Goal: Task Accomplishment & Management: Manage account settings

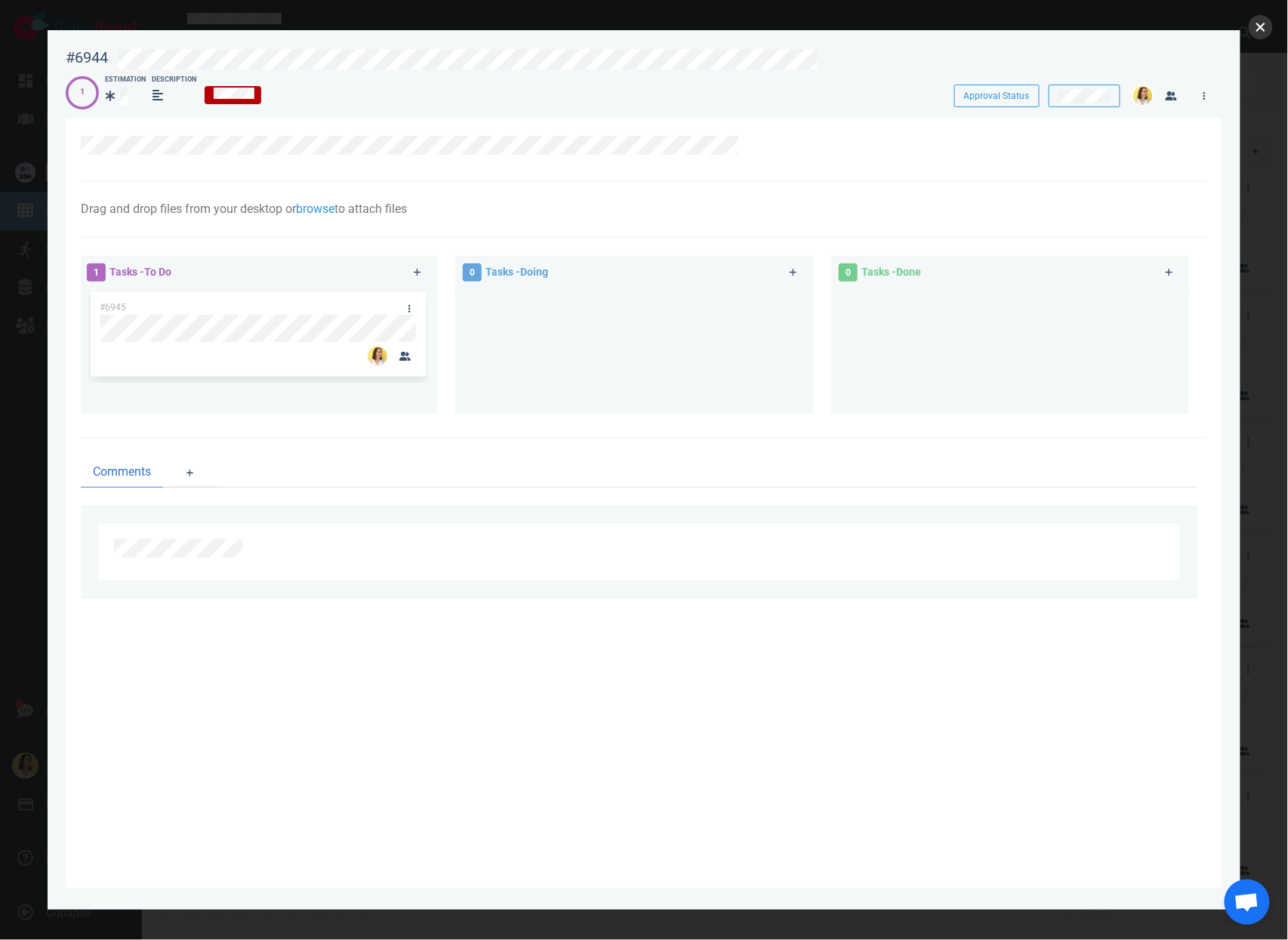
click at [1253, 24] on button "close" at bounding box center [1260, 26] width 24 height 24
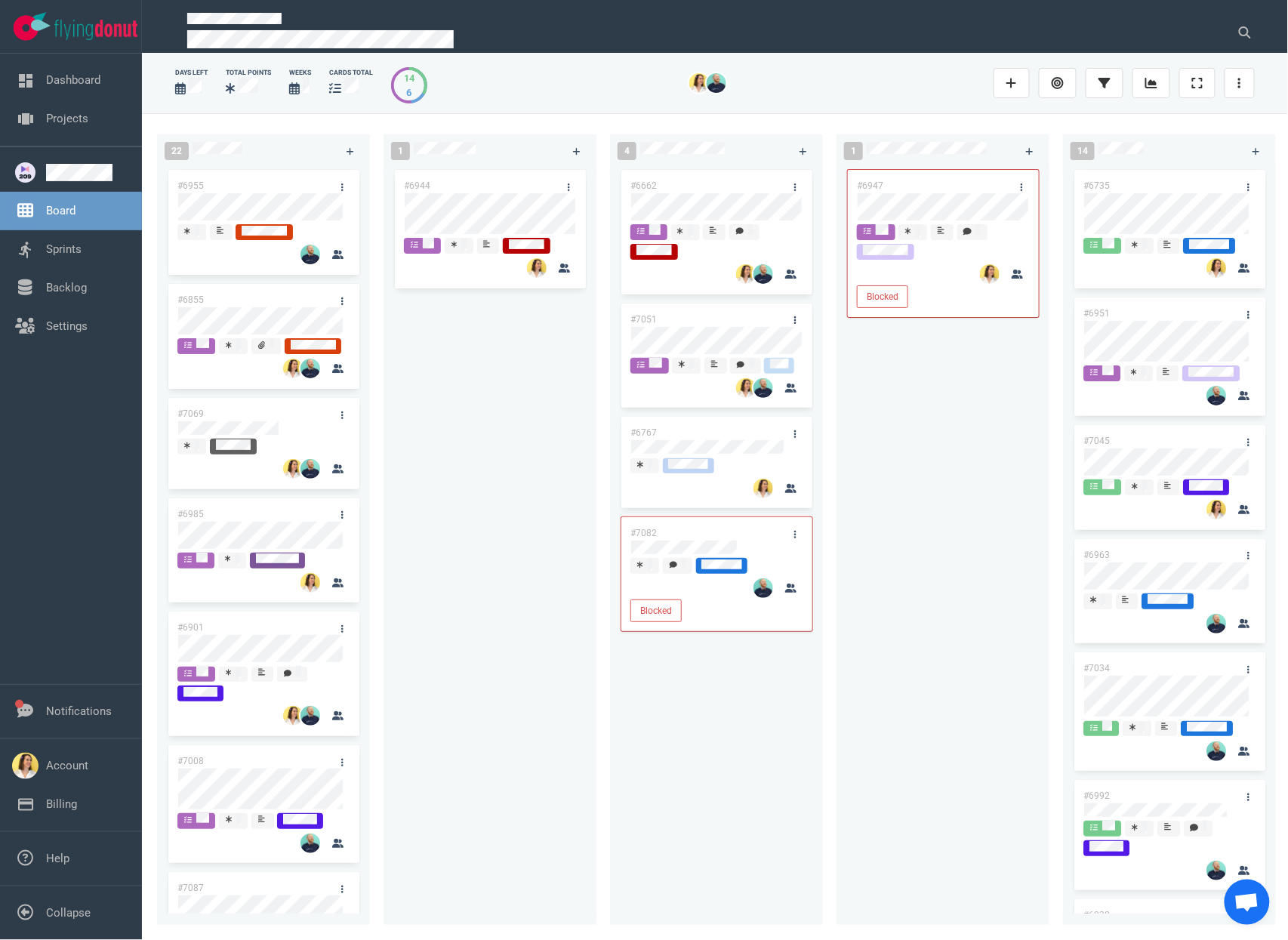
click at [546, 609] on div "#6944" at bounding box center [490, 537] width 195 height 741
click at [443, 347] on div "#6944" at bounding box center [490, 537] width 195 height 741
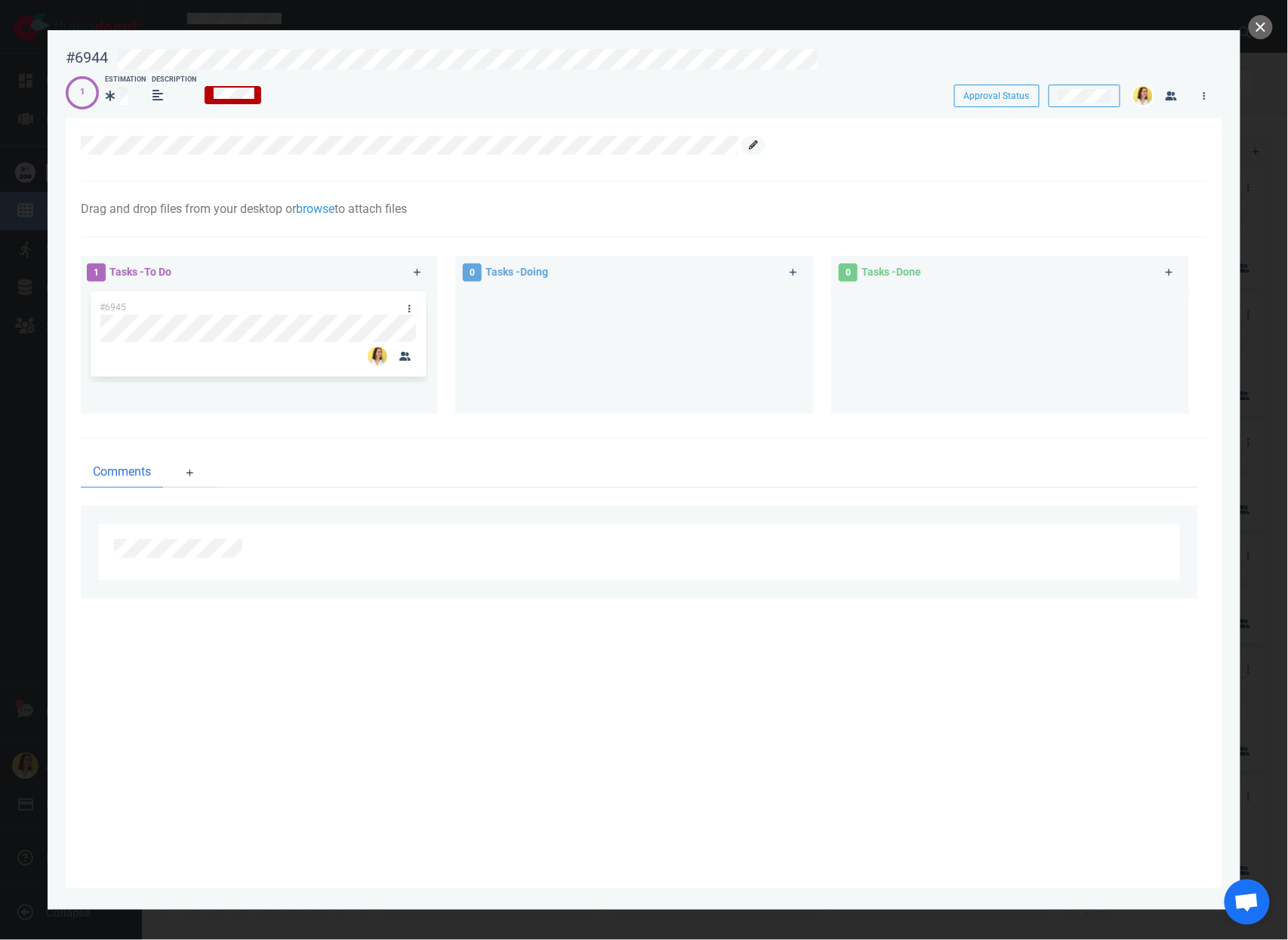
click at [752, 149] on icon at bounding box center [753, 145] width 9 height 9
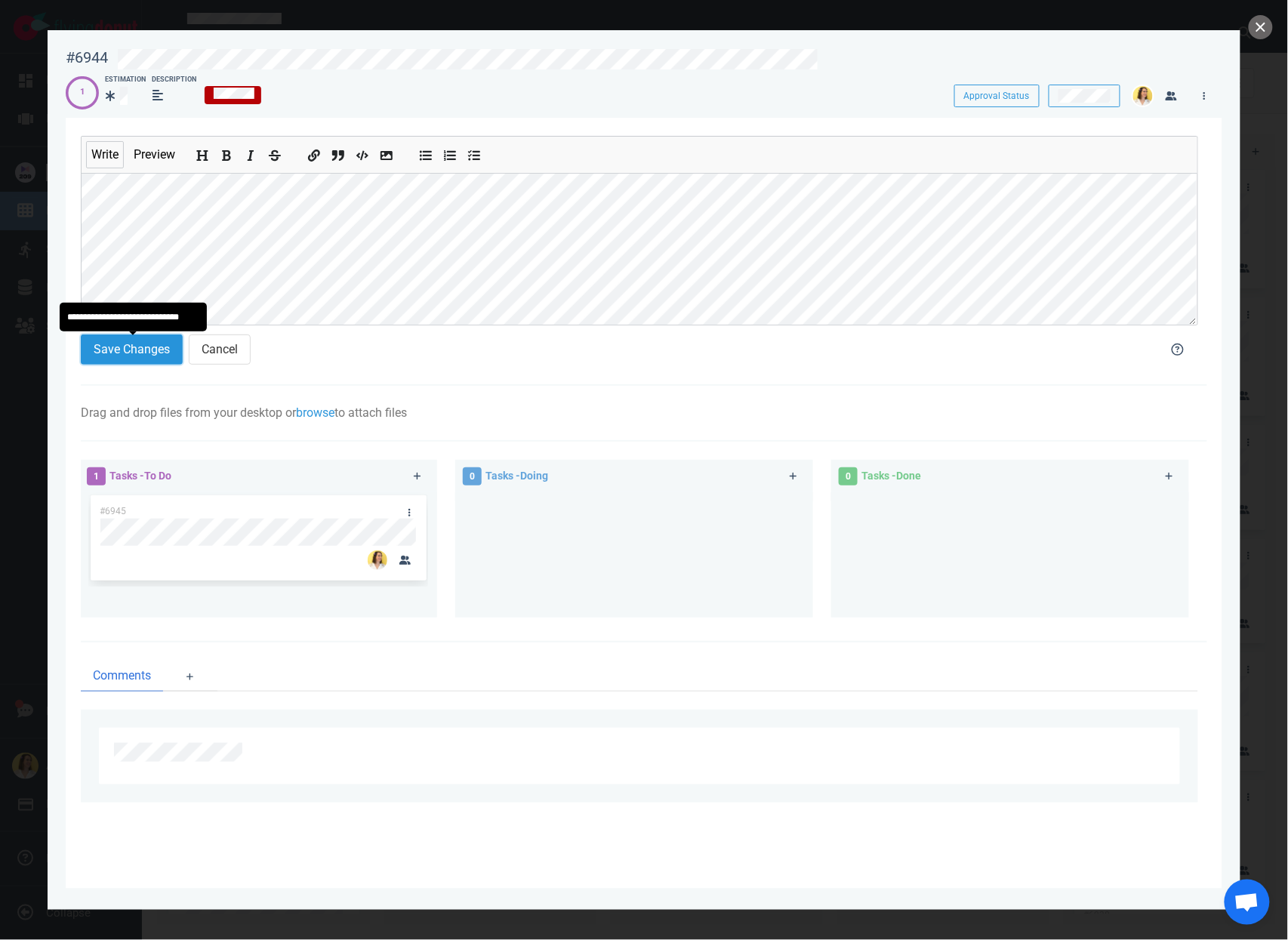
click at [131, 353] on button "Save Changes" at bounding box center [132, 350] width 102 height 30
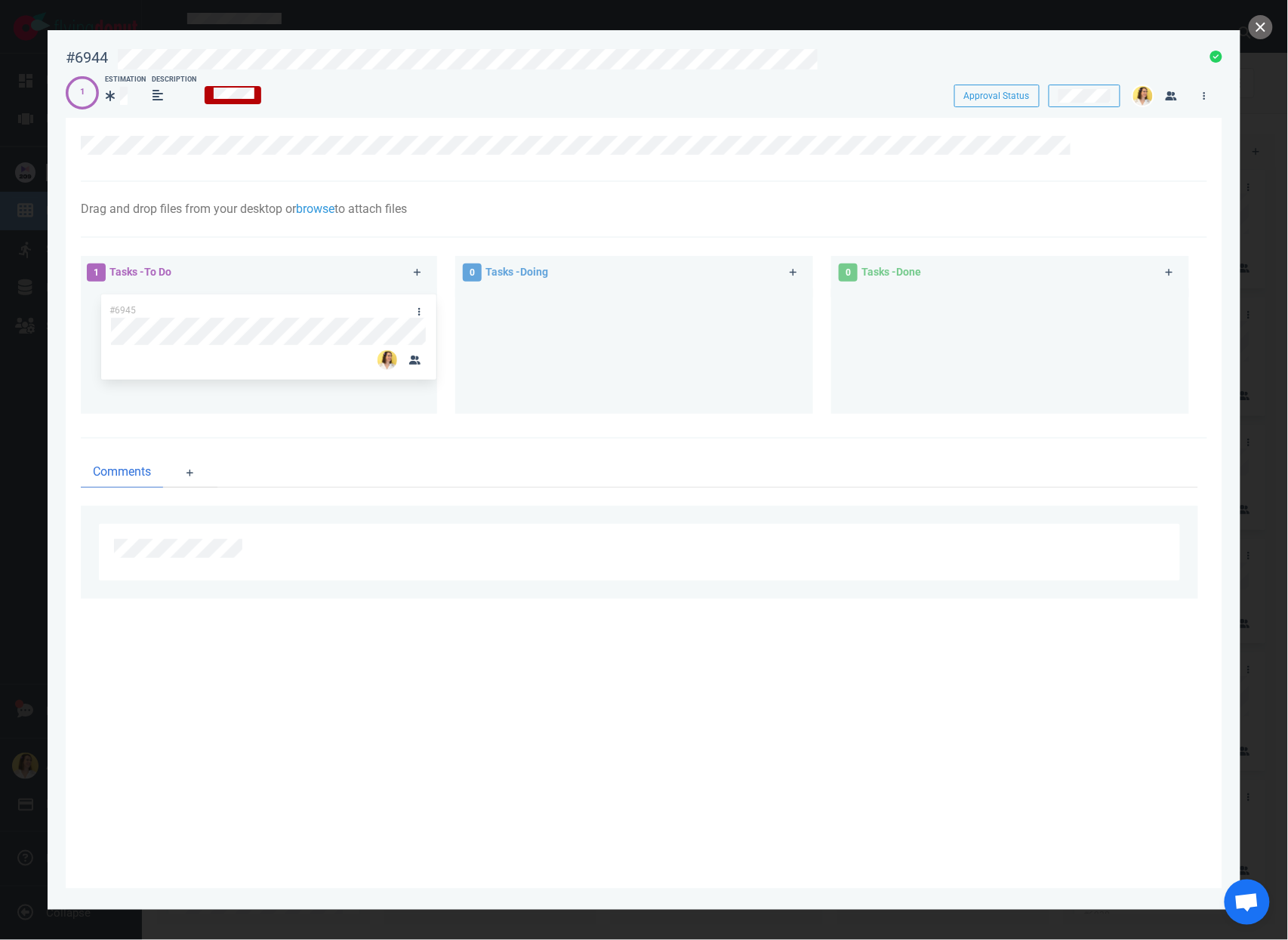
drag, startPoint x: 370, startPoint y: 297, endPoint x: 643, endPoint y: 339, distance: 276.2
click at [643, 339] on div "1 Tasks - To Do #6945 #6945 0 Tasks - Doing 0 Tasks - Done" at bounding box center [639, 337] width 1135 height 181
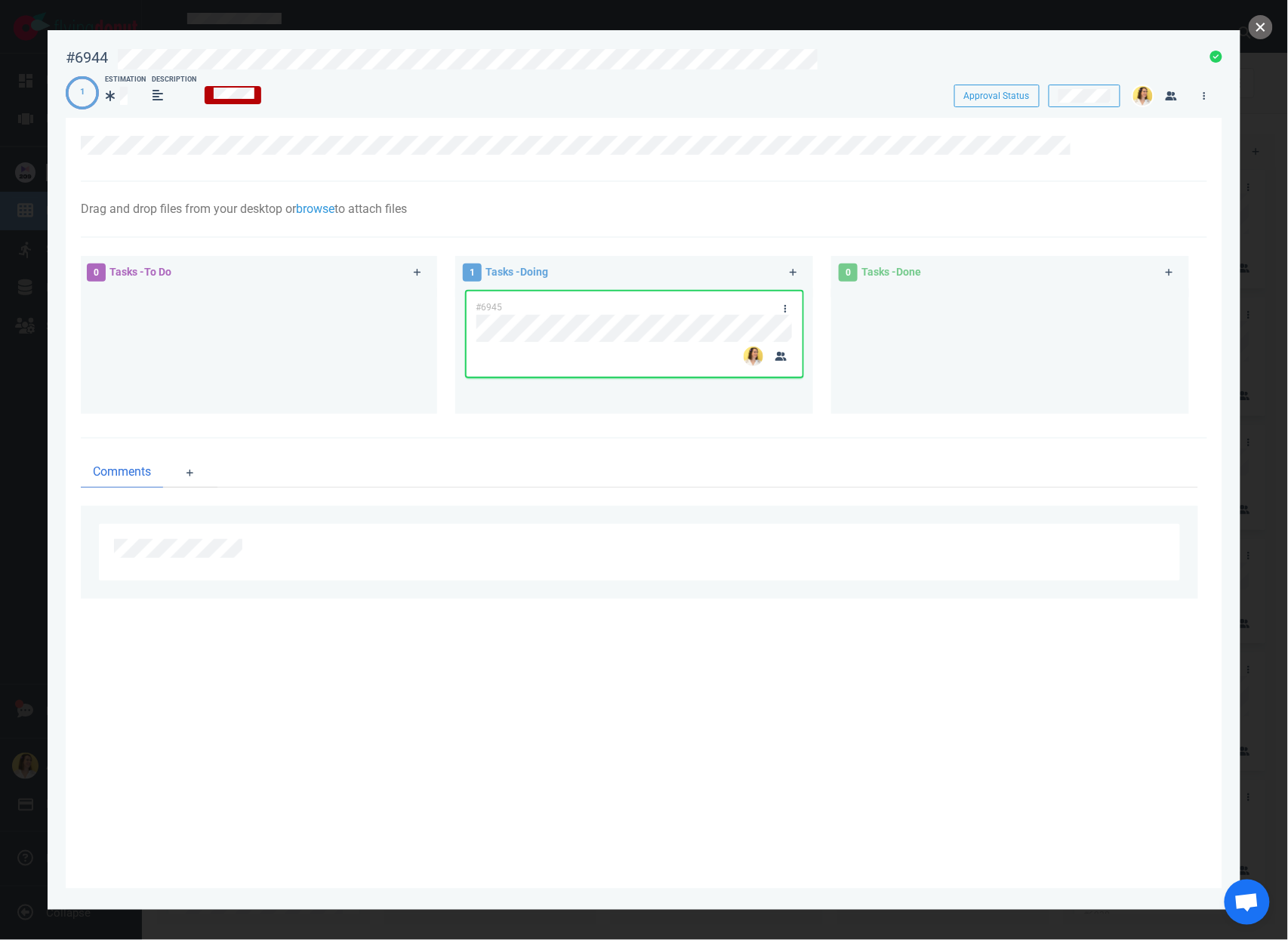
drag, startPoint x: 1268, startPoint y: 33, endPoint x: 1266, endPoint y: 42, distance: 9.2
click at [1268, 33] on button "close" at bounding box center [1260, 26] width 24 height 24
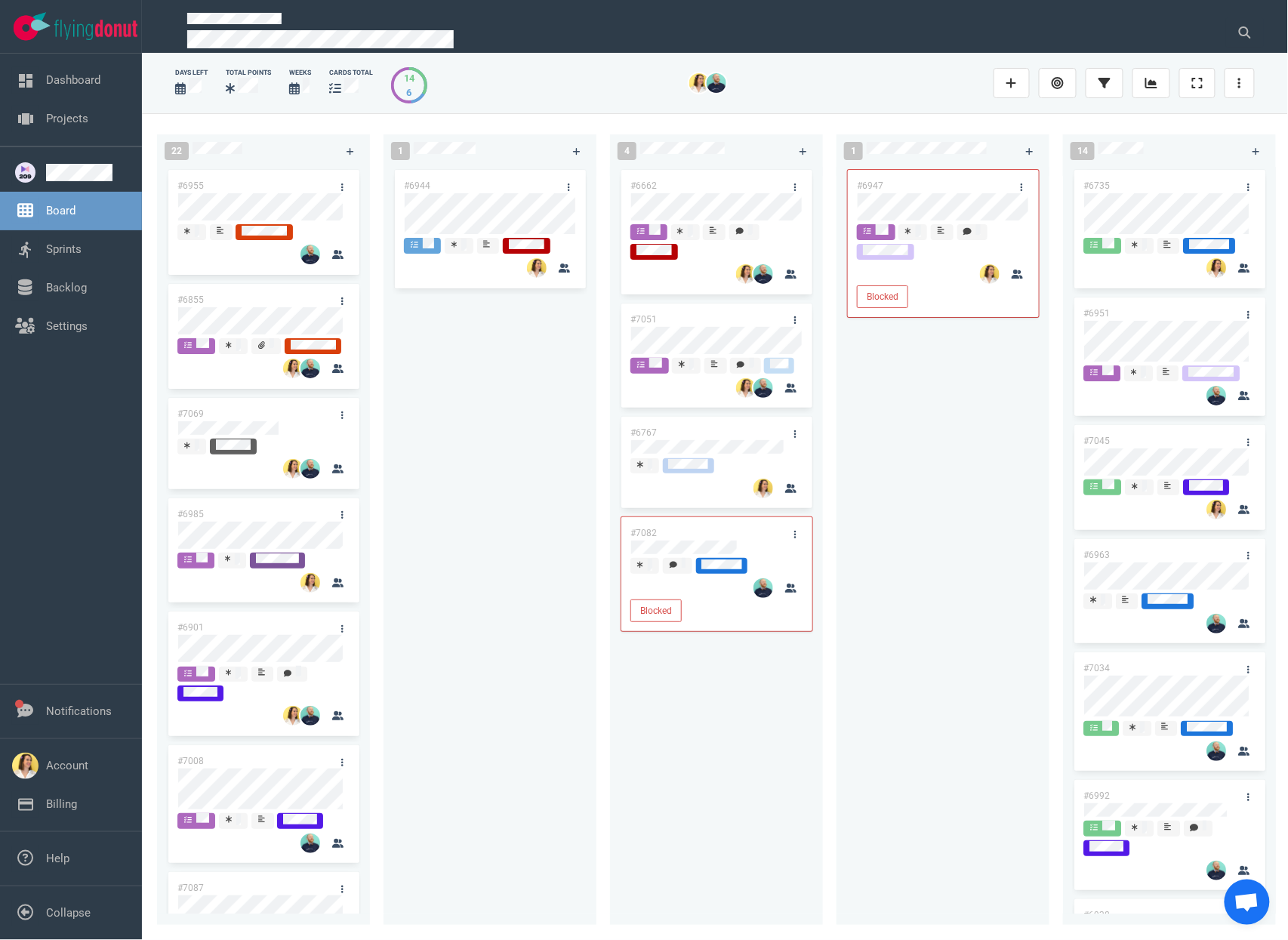
click at [526, 499] on div "#6944" at bounding box center [490, 537] width 195 height 741
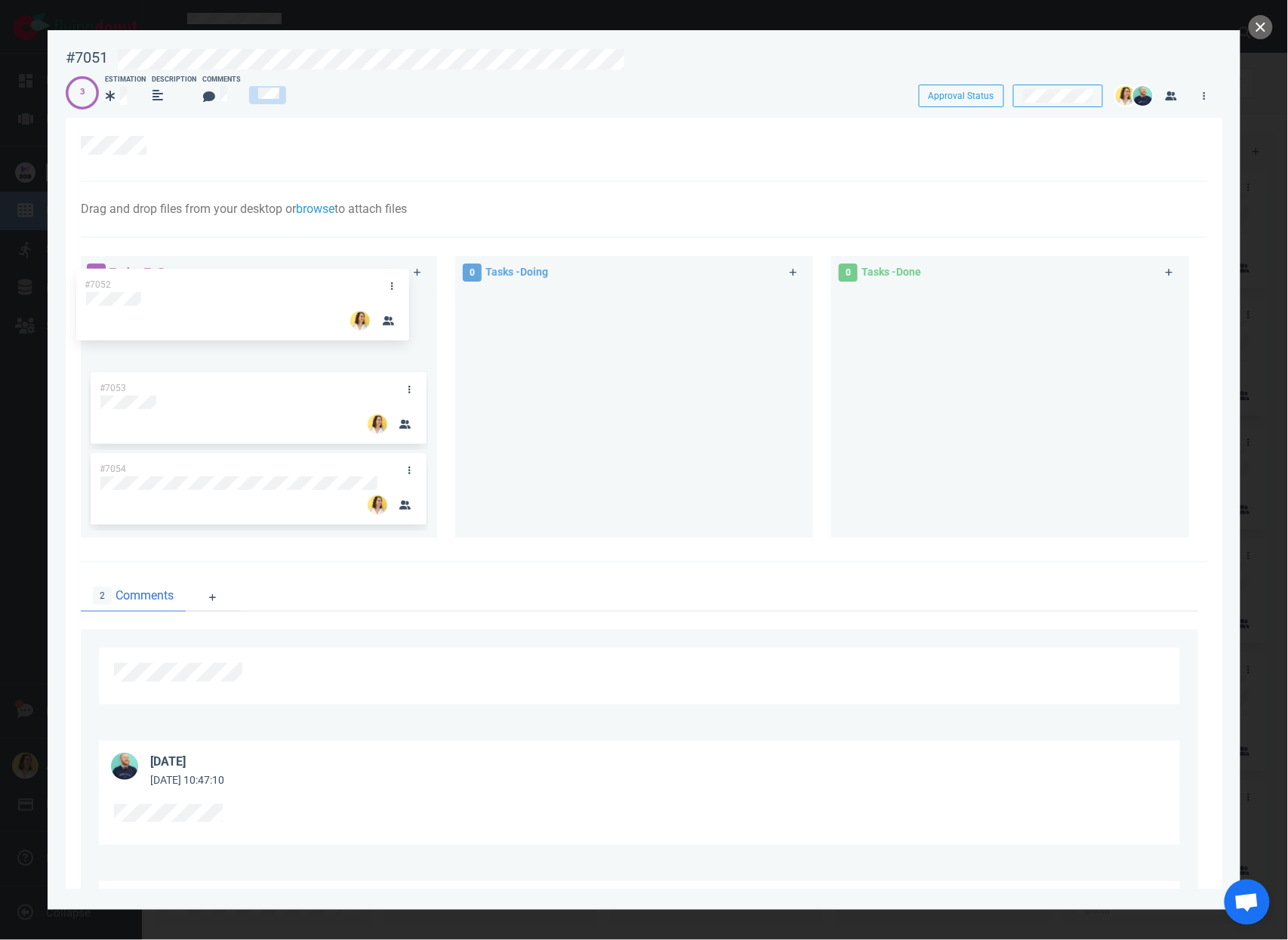
drag, startPoint x: 282, startPoint y: 311, endPoint x: 266, endPoint y: 289, distance: 27.2
click at [266, 289] on div "#7052 #7053 #7054 #7052" at bounding box center [258, 408] width 340 height 238
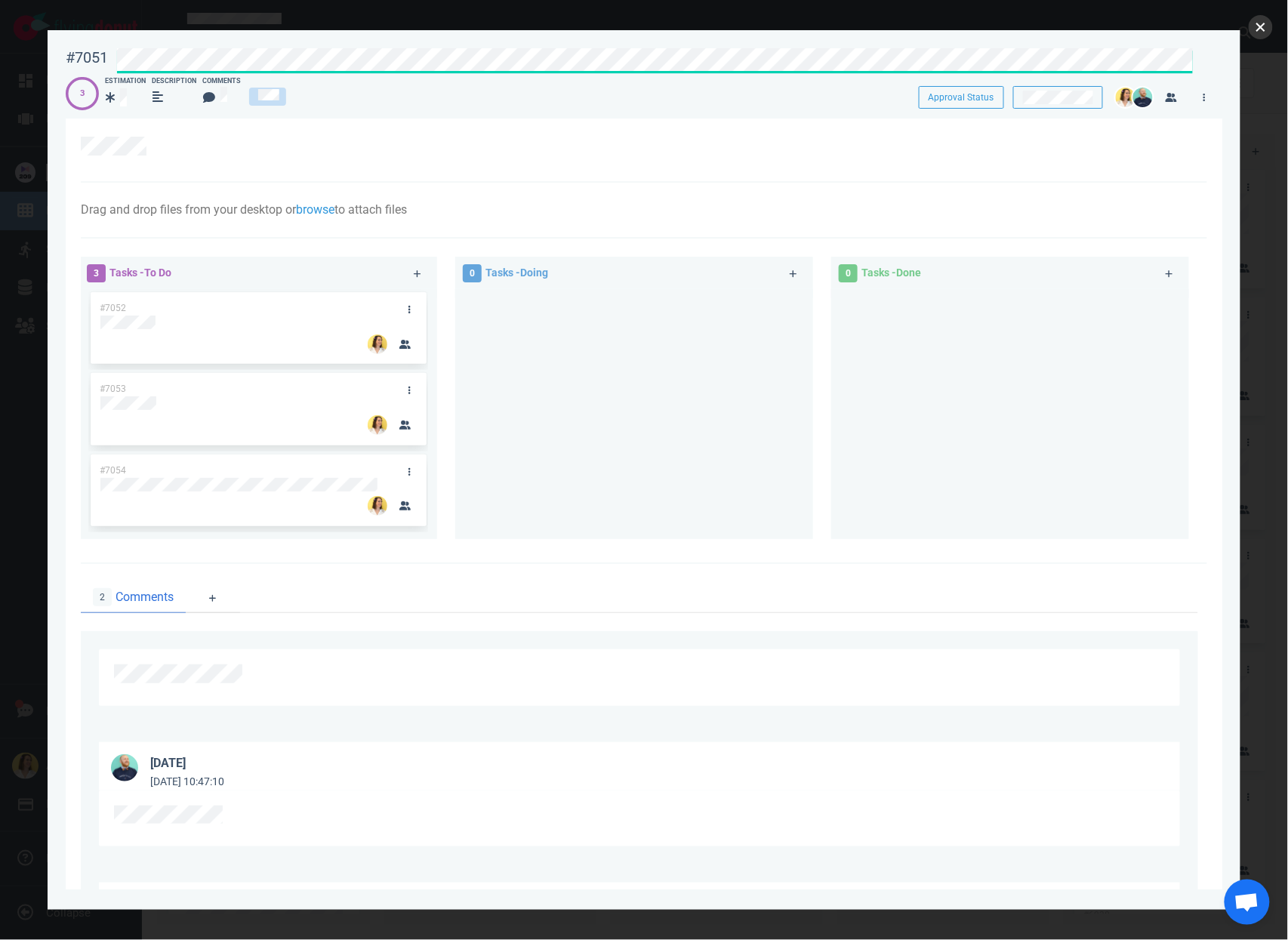
click at [1262, 34] on button "close" at bounding box center [1260, 26] width 24 height 24
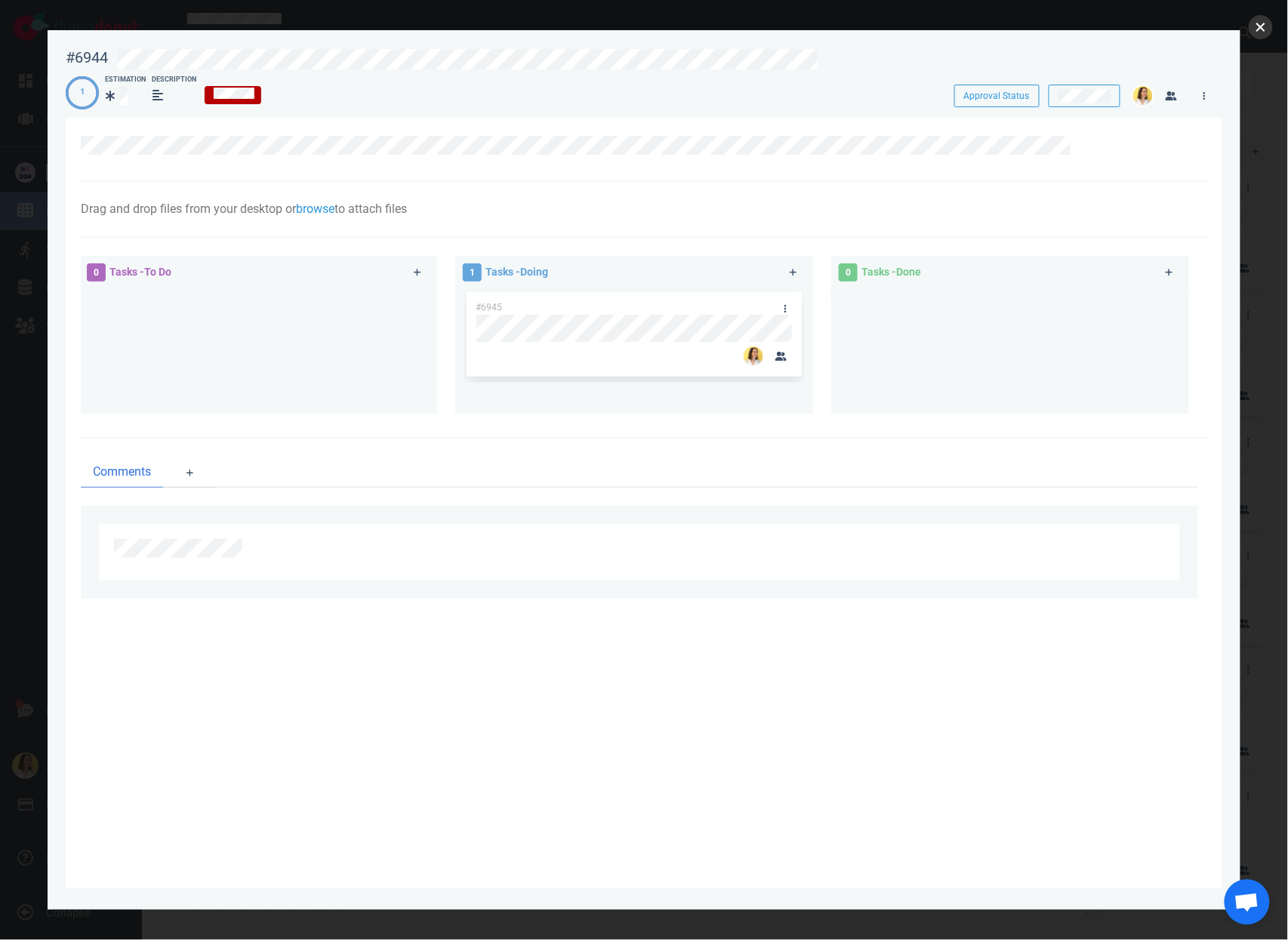
click at [1256, 28] on button "close" at bounding box center [1260, 26] width 24 height 24
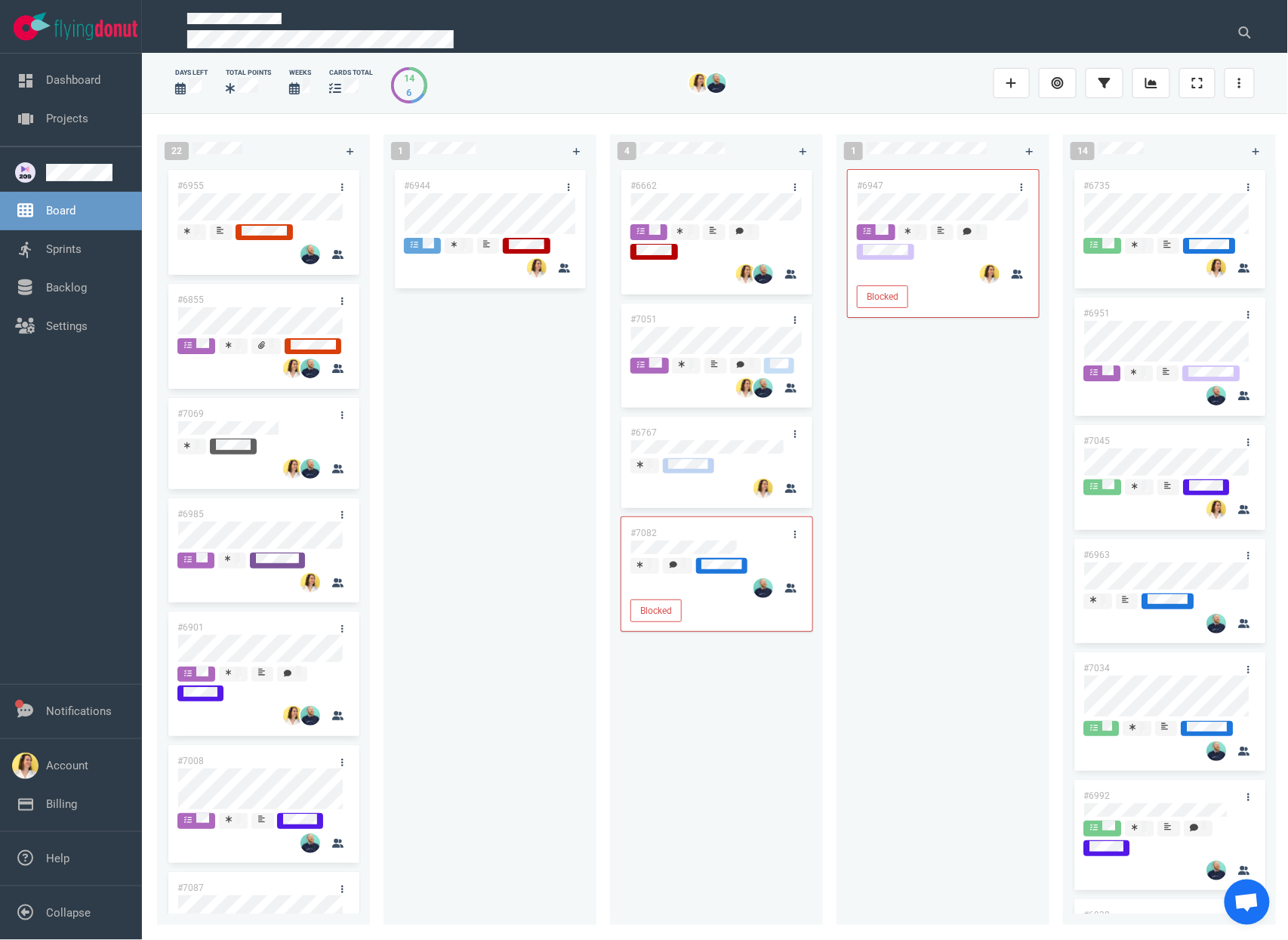
click at [983, 488] on div "#6947 Blocked" at bounding box center [942, 537] width 195 height 741
click at [525, 312] on div "22 #6955 #6855 #7069 #6985 #6901 #7008 #7087 #6987 #6925 #6922 #7091 #6930 #693…" at bounding box center [715, 526] width 1146 height 826
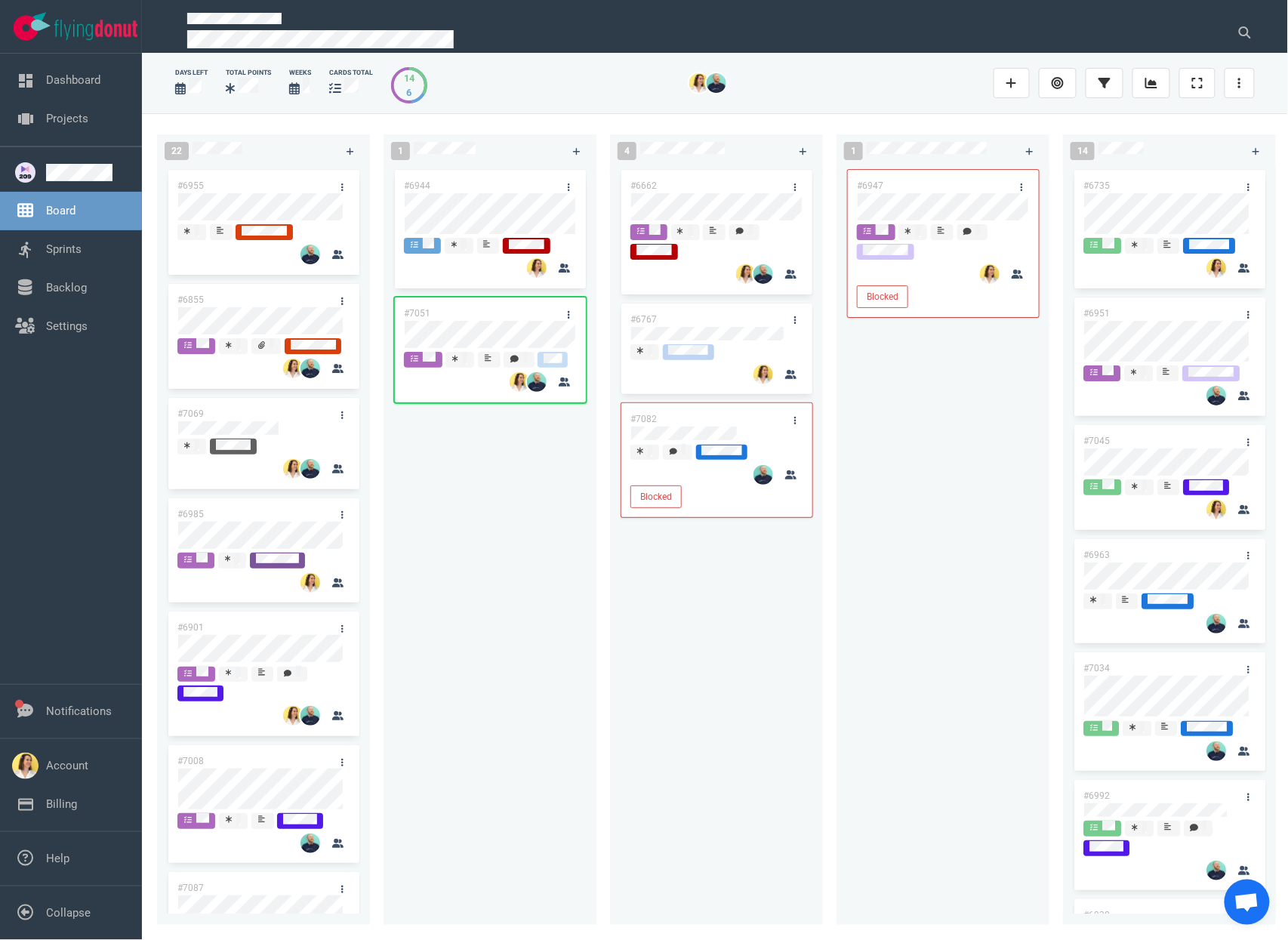
click at [964, 600] on div "#6947 Blocked" at bounding box center [942, 537] width 195 height 741
click at [740, 646] on div "#6662 #6767 #7082 Blocked" at bounding box center [716, 537] width 195 height 741
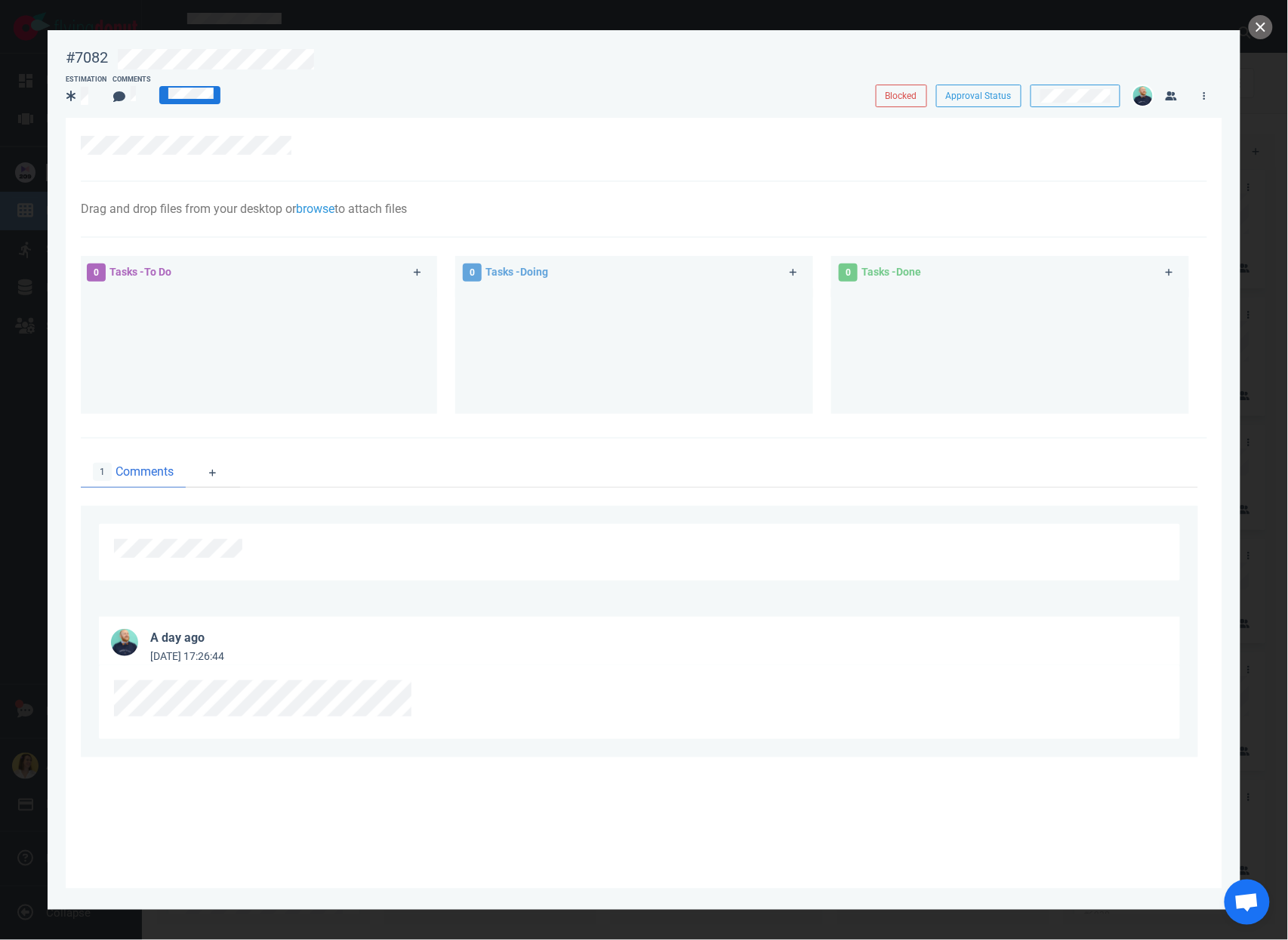
click at [648, 667] on div at bounding box center [639, 703] width 1081 height 74
click at [1262, 33] on button "close" at bounding box center [1260, 26] width 24 height 24
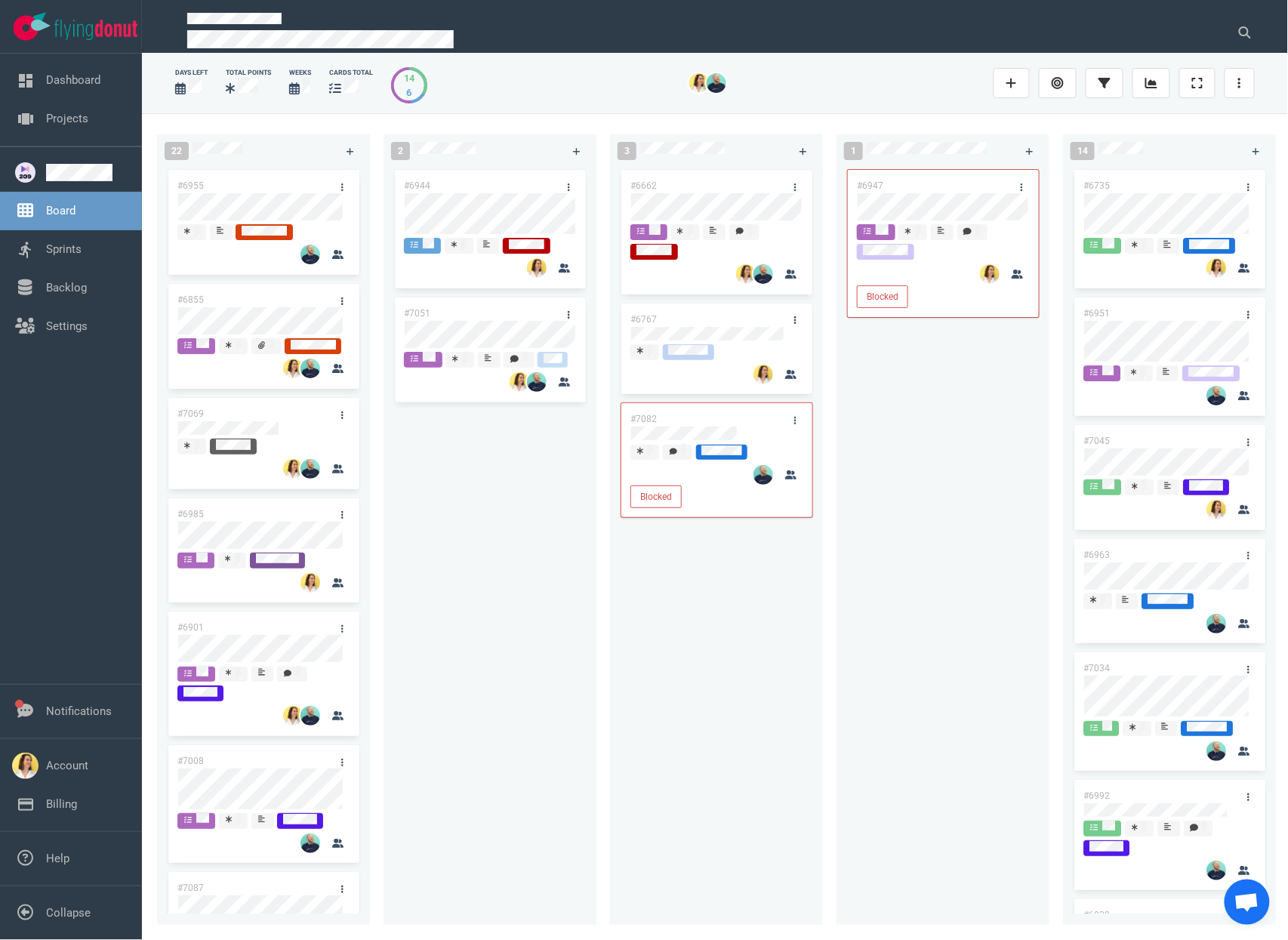
click at [872, 716] on div "#6947 Blocked" at bounding box center [942, 537] width 195 height 741
click at [608, 743] on div "2 #6944 #7051" at bounding box center [497, 527] width 227 height 803
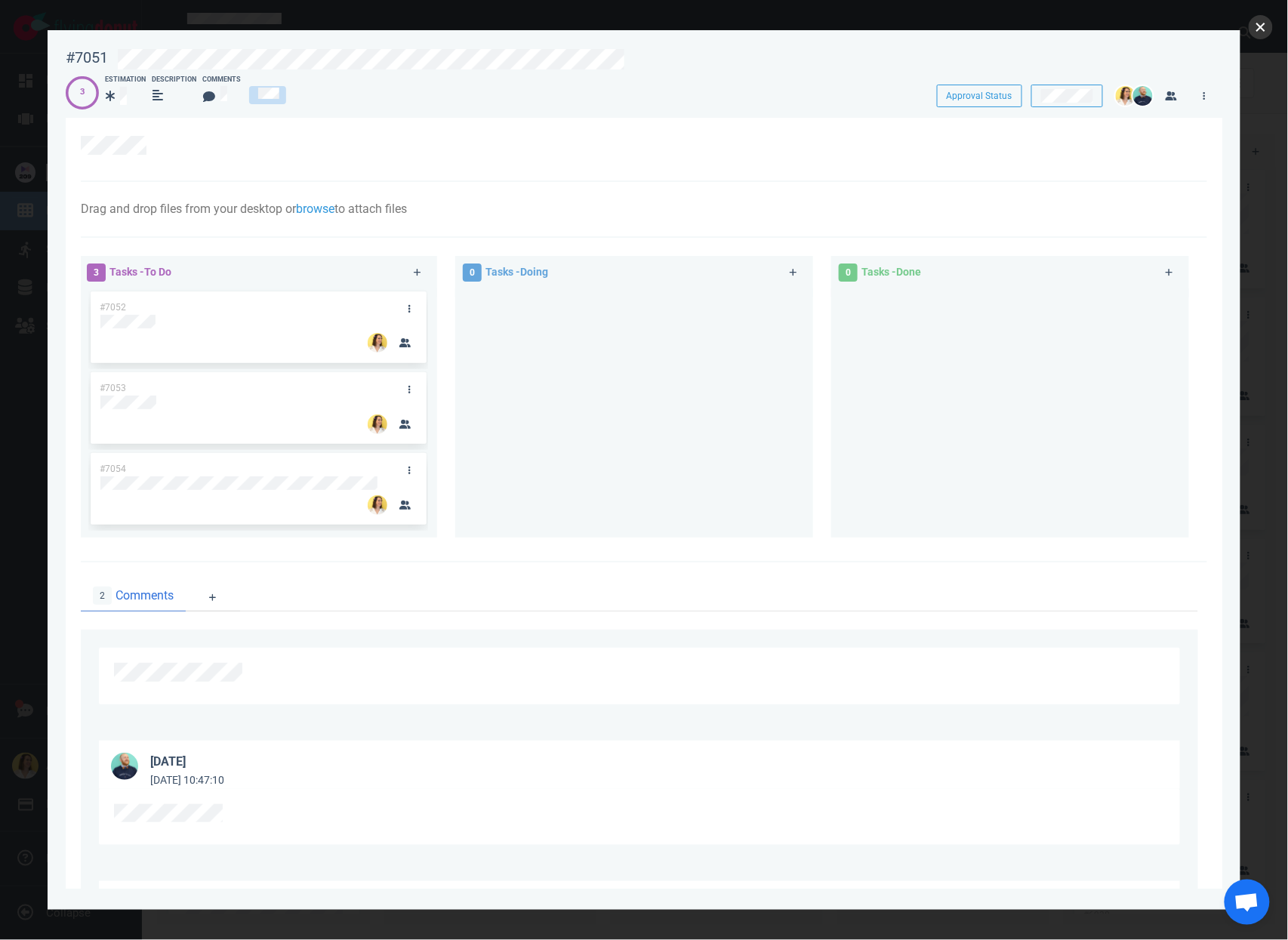
click at [1263, 25] on button "close" at bounding box center [1260, 26] width 24 height 24
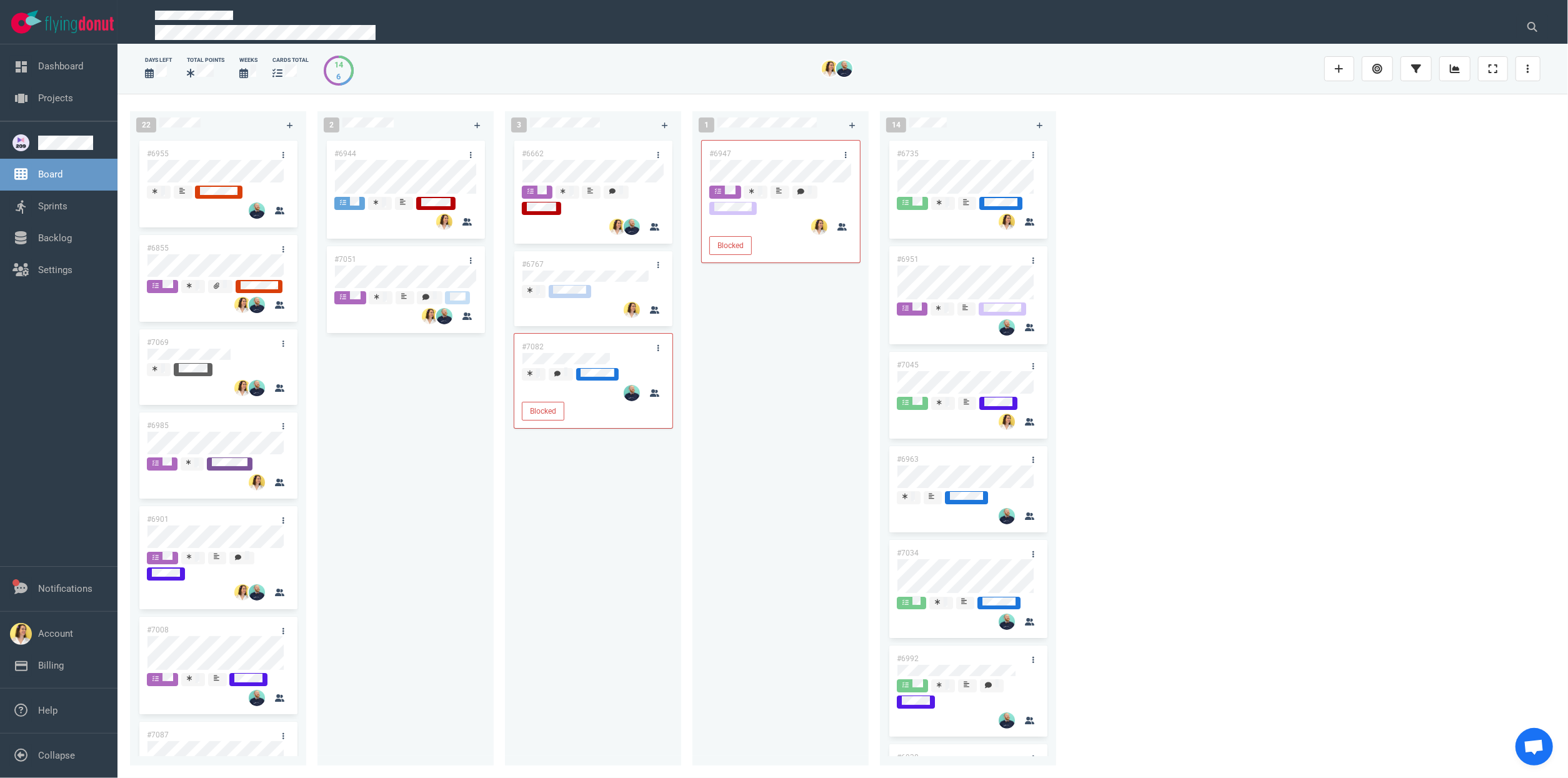
click at [356, 544] on div "#6944 #7051" at bounding box center [405, 444] width 161 height 613
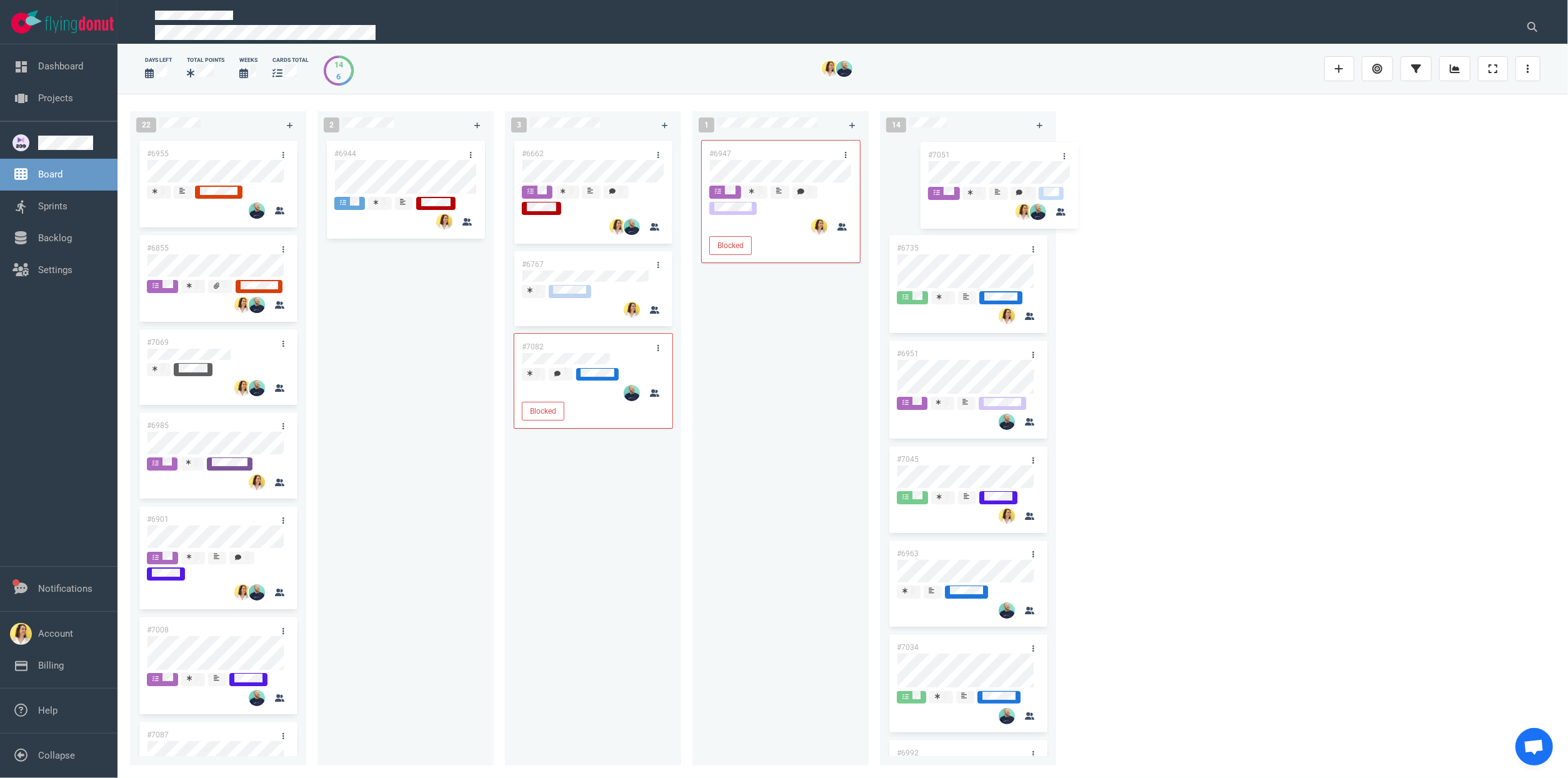
drag, startPoint x: 378, startPoint y: 258, endPoint x: 970, endPoint y: 155, distance: 600.9
click at [970, 155] on div "22 #6955 #6855 #7069 #6985 #6901 #7008 #7087 #6987 #6925 #6922 #7091 #6930 #693…" at bounding box center [843, 435] width 1450 height 684
click at [754, 392] on div "#6947 Blocked" at bounding box center [780, 444] width 161 height 613
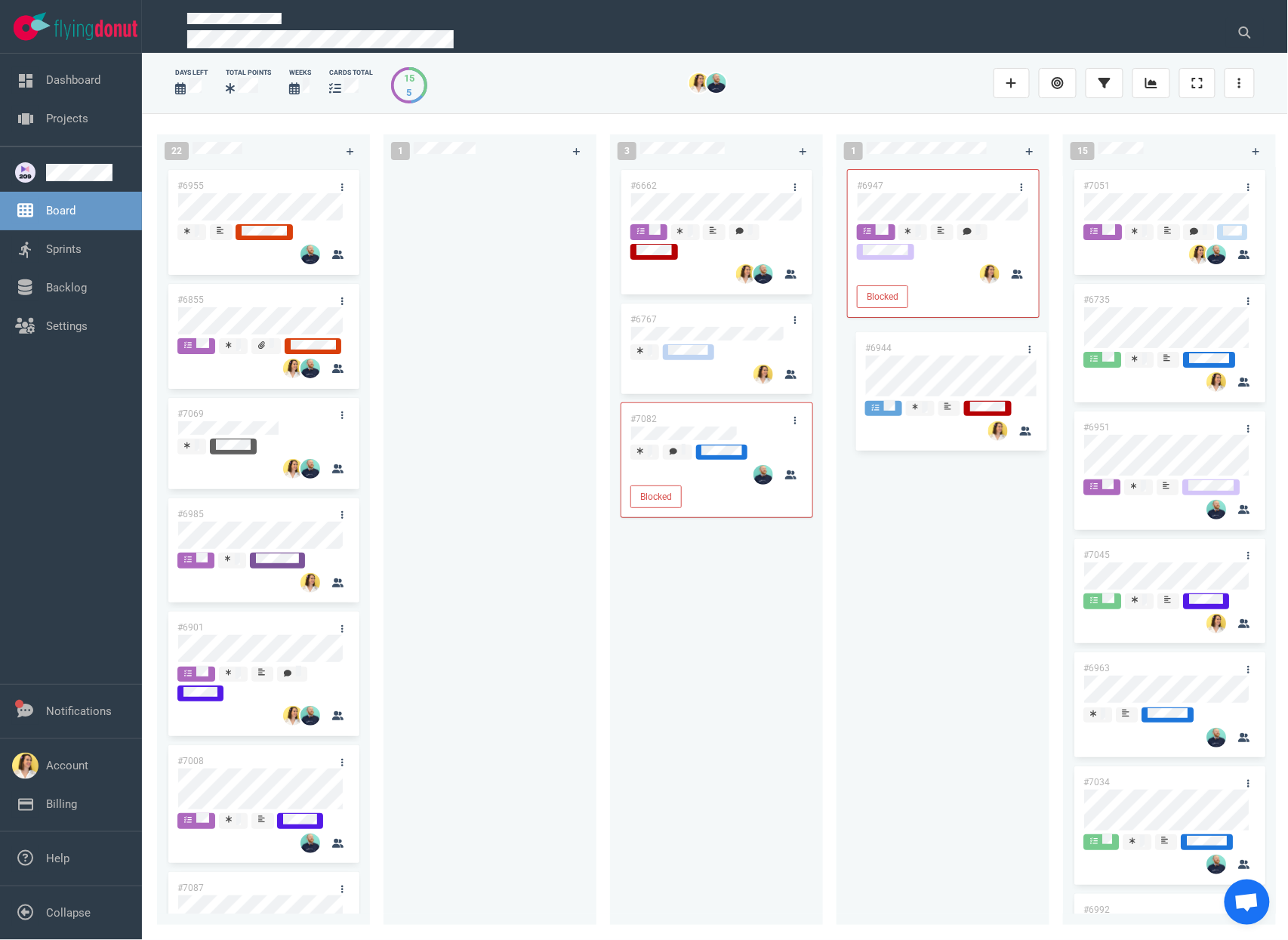
click at [962, 367] on div "22 #6955 #6855 #7069 #6985 #6901 #7008 #7087 #6987 #6925 #6922 #7091 #6930 #693…" at bounding box center [715, 526] width 1146 height 826
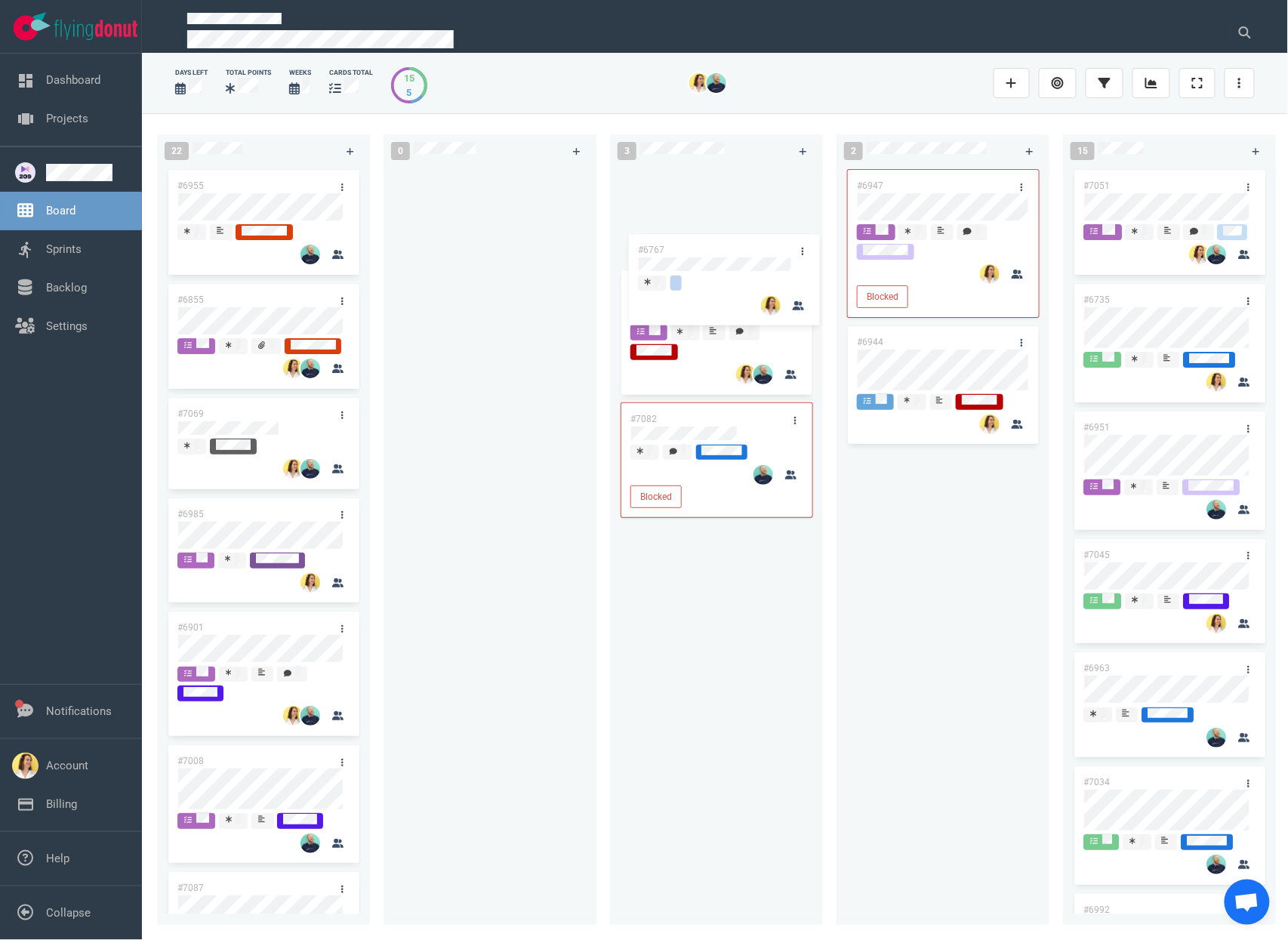
drag, startPoint x: 718, startPoint y: 319, endPoint x: 723, endPoint y: 170, distance: 149.1
click at [723, 170] on div "#6662 #6767 #7082 Blocked #6767" at bounding box center [716, 537] width 195 height 741
